Goal: Check status: Check status

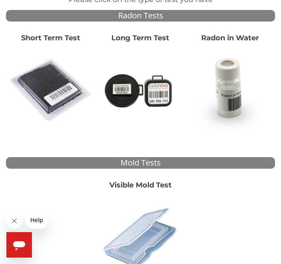
scroll to position [136, 0]
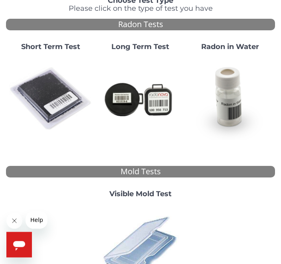
scroll to position [73, 0]
click at [150, 247] on img at bounding box center [140, 246] width 83 height 83
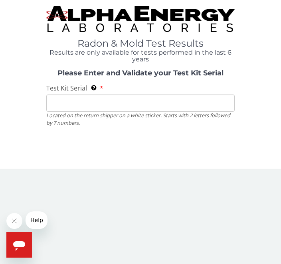
scroll to position [0, 0]
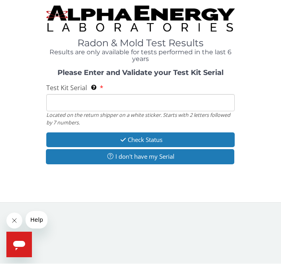
click at [165, 140] on button "Check Status" at bounding box center [140, 140] width 188 height 15
click at [77, 104] on input "Test Kit Serial Located on the return shipper on a white sticker. Starts with 2…" at bounding box center [140, 103] width 188 height 17
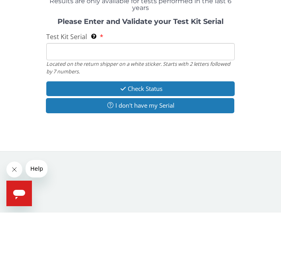
click at [258, 87] on div "Please Enter and Validate your Test Kit Serial Test Kit Serial Located on the r…" at bounding box center [140, 117] width 269 height 97
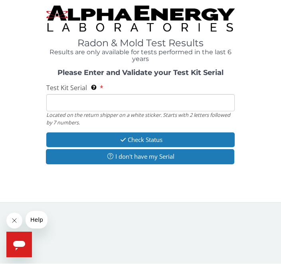
click at [152, 160] on button "I don't have my Serial" at bounding box center [140, 157] width 188 height 15
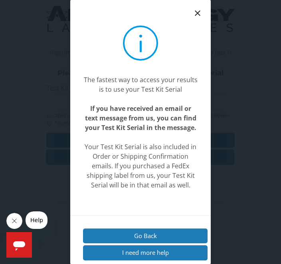
click at [149, 260] on button "I need more help" at bounding box center [145, 252] width 125 height 15
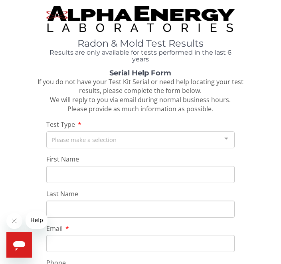
click at [230, 139] on div at bounding box center [226, 139] width 16 height 15
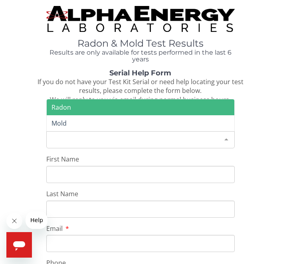
click at [79, 125] on span "Mold" at bounding box center [141, 123] width 188 height 16
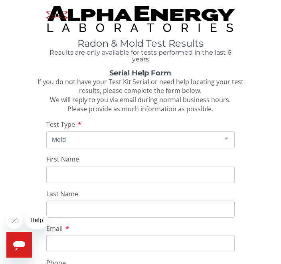
click at [85, 172] on input "First Name" at bounding box center [140, 174] width 188 height 17
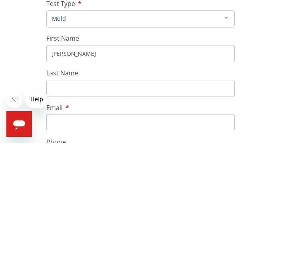
type input "[PERSON_NAME]"
click at [66, 201] on input "Last Name" at bounding box center [140, 209] width 188 height 17
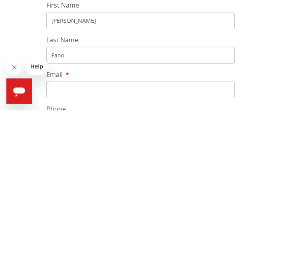
type input "Fano"
click at [71, 235] on input "Email" at bounding box center [140, 243] width 188 height 17
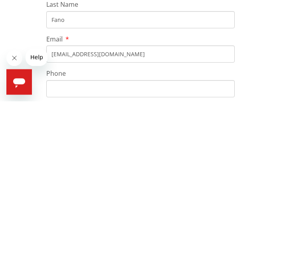
type input "[EMAIL_ADDRESS][DOMAIN_NAME]"
click at [70, 243] on input "Phone" at bounding box center [140, 251] width 188 height 17
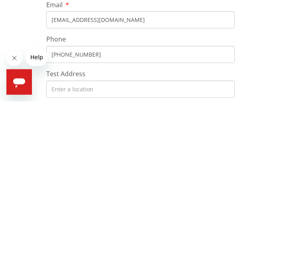
type input "[PHONE_NUMBER]"
click at [12, 58] on icon "Close message from company" at bounding box center [14, 58] width 6 height 6
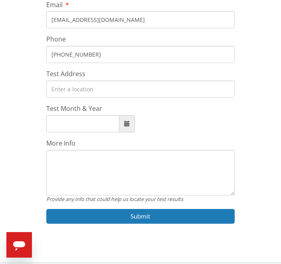
click at [64, 82] on input "Test Address" at bounding box center [140, 89] width 188 height 17
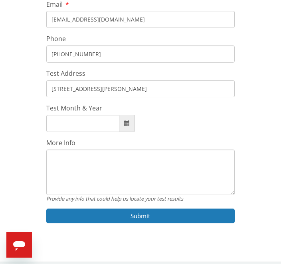
type input "[STREET_ADDRESS][PERSON_NAME]"
click at [65, 118] on input "Test Month & Year" at bounding box center [82, 123] width 73 height 17
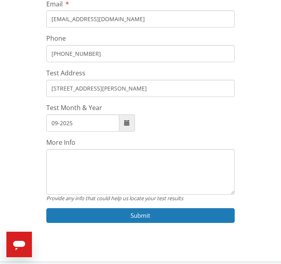
click at [160, 214] on button "Submit" at bounding box center [140, 216] width 188 height 15
click at [124, 121] on span at bounding box center [127, 124] width 6 height 6
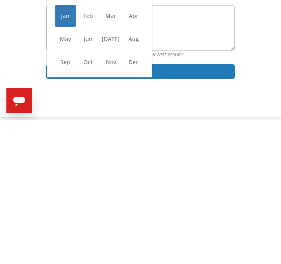
click at [66, 196] on span "Sep" at bounding box center [66, 207] width 22 height 22
type input "[DATE]"
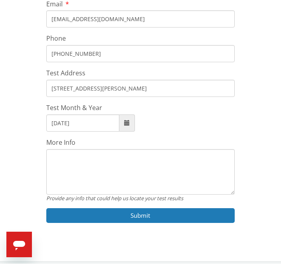
click at [150, 212] on button "Submit" at bounding box center [140, 216] width 188 height 15
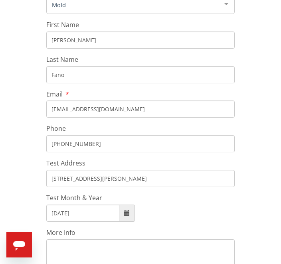
scroll to position [0, 0]
